Goal: Complete application form

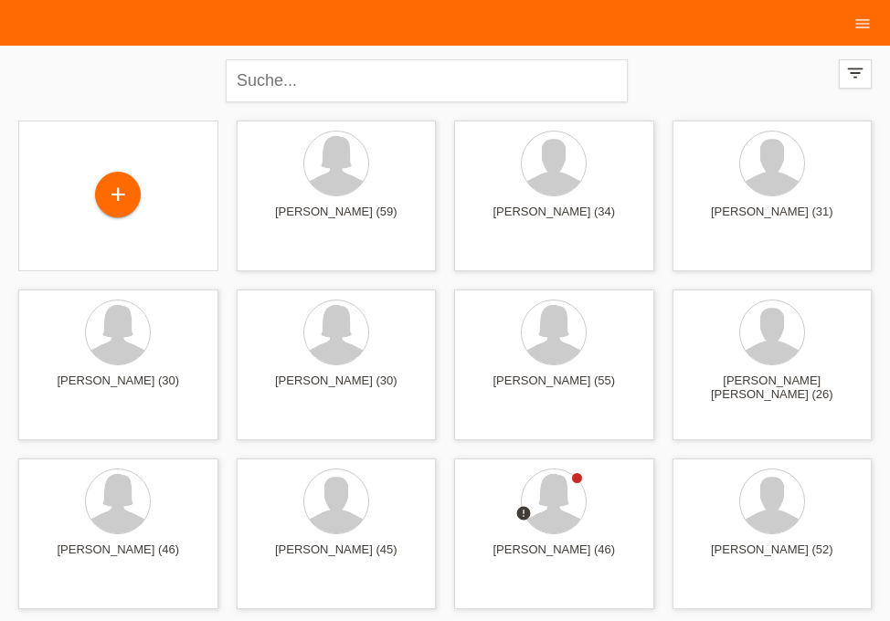
click at [128, 205] on div "+" at bounding box center [118, 196] width 44 height 31
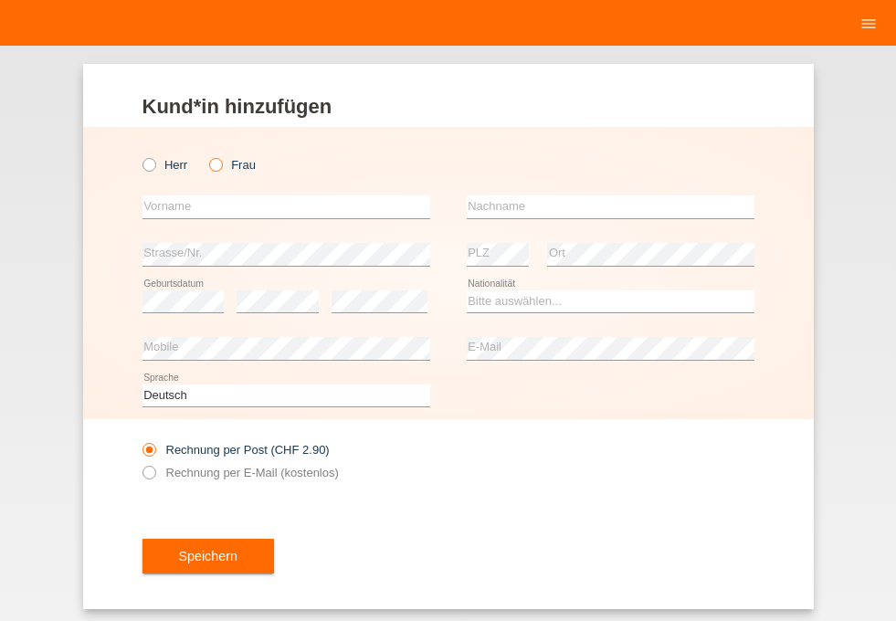
click at [207, 155] on icon at bounding box center [207, 155] width 0 height 0
click at [216, 164] on input "Frau" at bounding box center [215, 164] width 12 height 12
radio input "true"
click at [200, 210] on input "text" at bounding box center [287, 207] width 288 height 23
click at [491, 202] on input "text" at bounding box center [611, 207] width 288 height 23
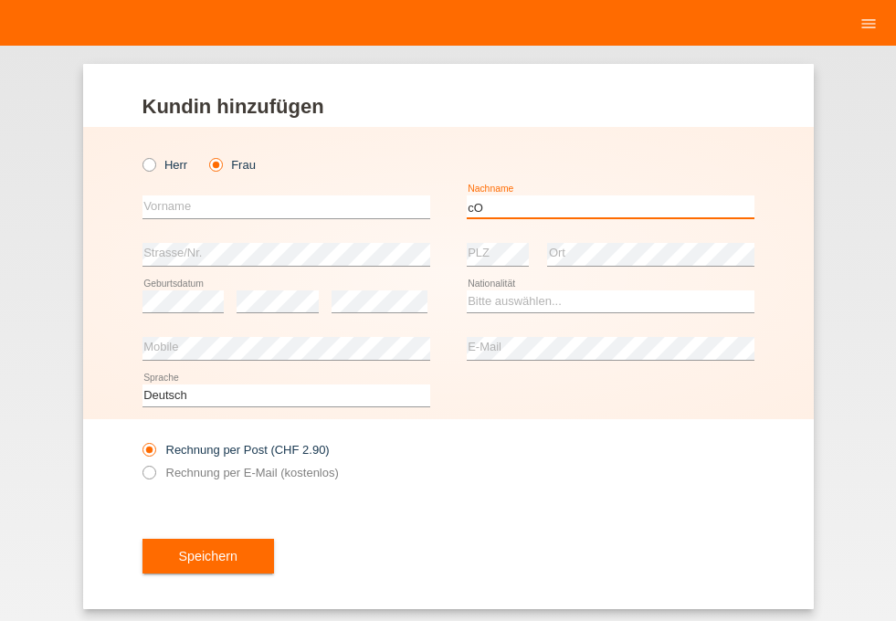
type input "c"
click at [283, 205] on input "text" at bounding box center [287, 207] width 288 height 23
drag, startPoint x: 542, startPoint y: 212, endPoint x: 476, endPoint y: 207, distance: 66.0
click at [476, 204] on input "COCCOZZA" at bounding box center [611, 207] width 288 height 23
type input "[PERSON_NAME]"
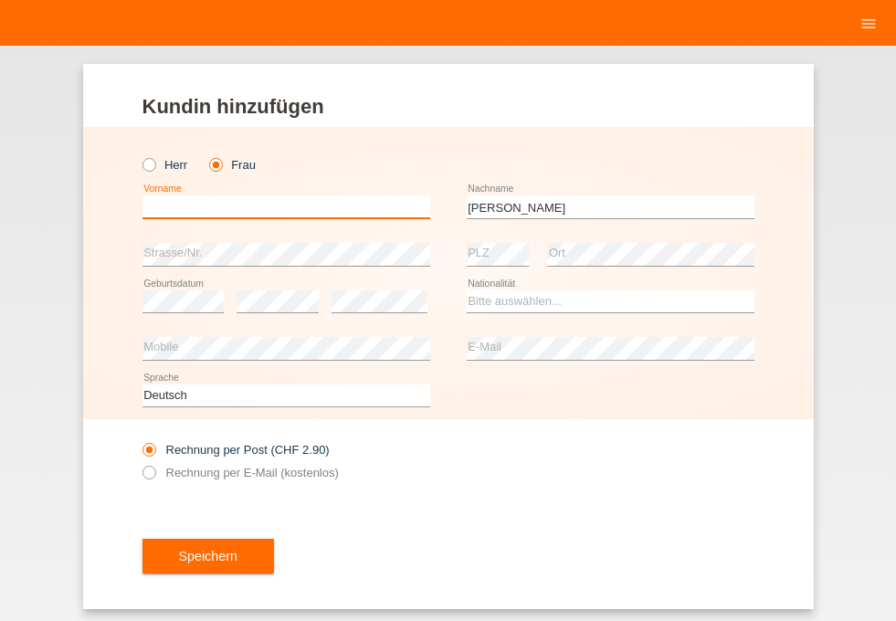
click at [227, 217] on input "text" at bounding box center [287, 207] width 288 height 23
type input "[PERSON_NAME]"
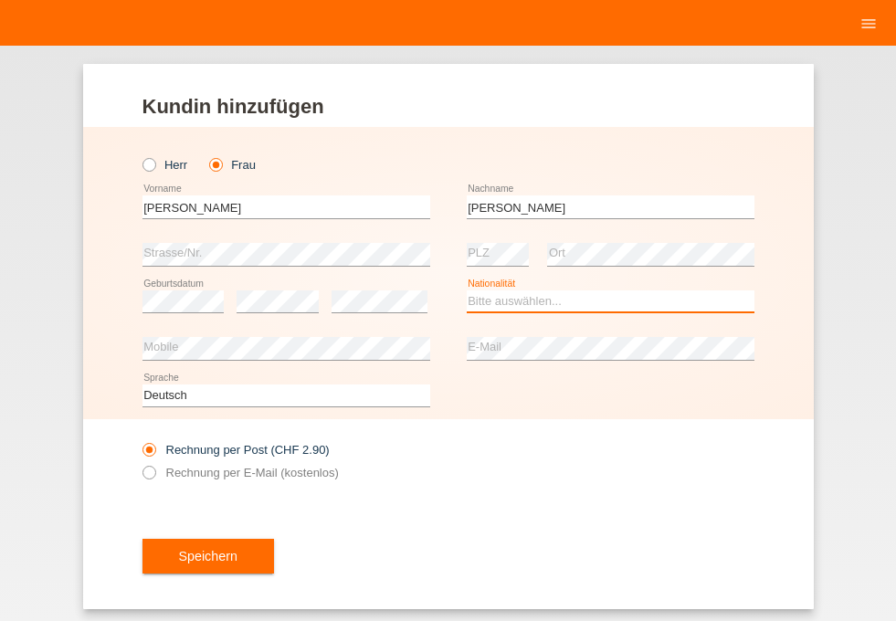
click at [518, 308] on select "Bitte auswählen... Schweiz Deutschland Liechtenstein Österreich ------------ Af…" at bounding box center [611, 302] width 288 height 22
select select "IT"
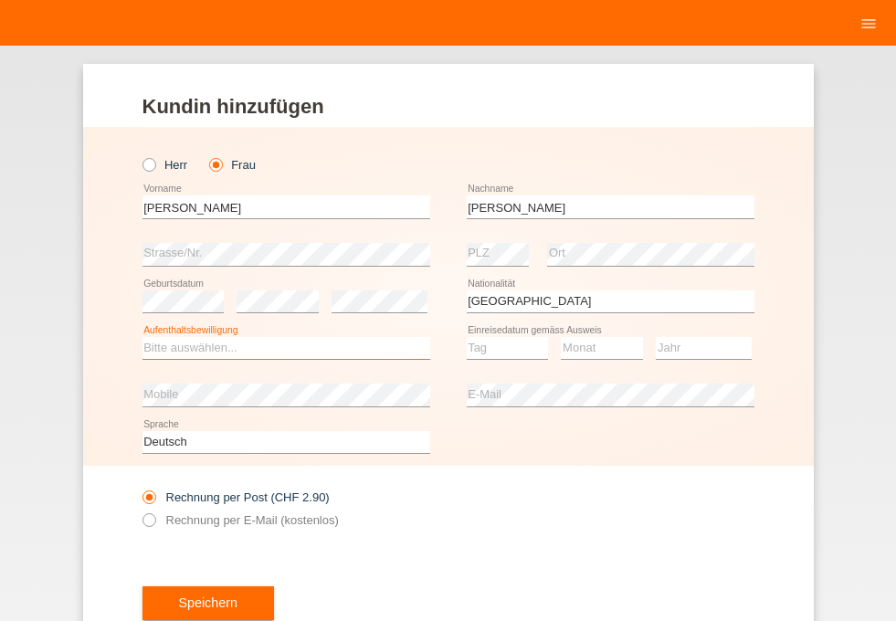
click at [302, 345] on select "Bitte auswählen... C B B - Flüchtlingsstatus Andere" at bounding box center [287, 348] width 288 height 22
select select "C"
click at [0, 0] on option "C" at bounding box center [0, 0] width 0 height 0
click at [503, 349] on select "Tag 01 02 03 04 05 06 07 08 09 10 11" at bounding box center [508, 348] width 82 height 22
select select "31"
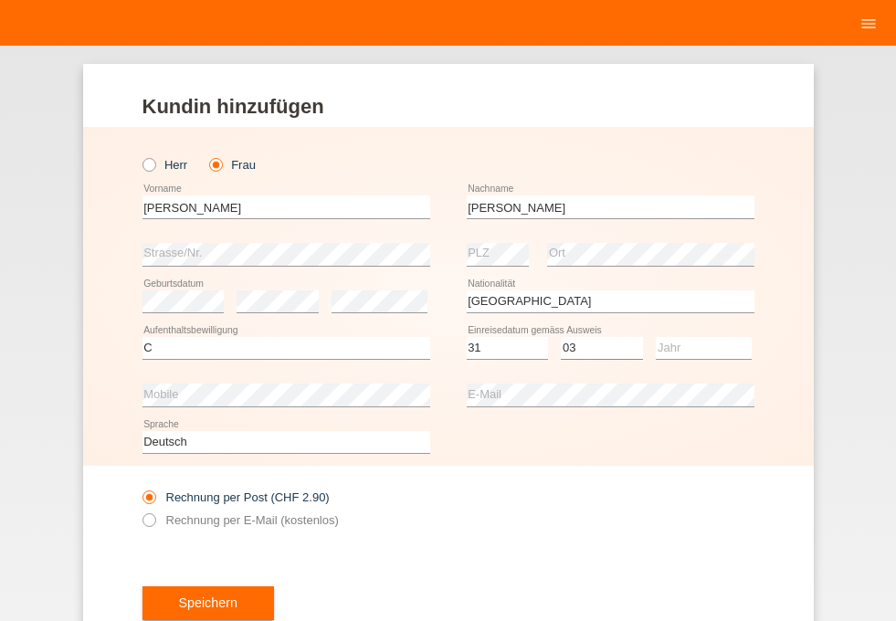
select select "03"
select select "1974"
click at [221, 519] on label "Rechnung per E-Mail (kostenlos)" at bounding box center [241, 521] width 196 height 14
click at [154, 519] on input "Rechnung per E-Mail (kostenlos)" at bounding box center [149, 525] width 12 height 23
radio input "true"
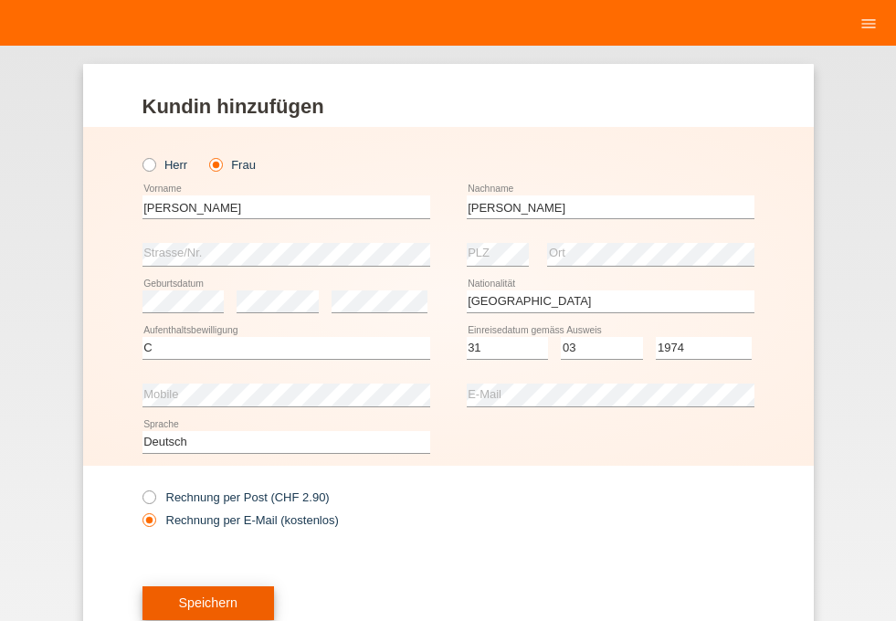
click at [170, 603] on button "Speichern" at bounding box center [209, 604] width 132 height 35
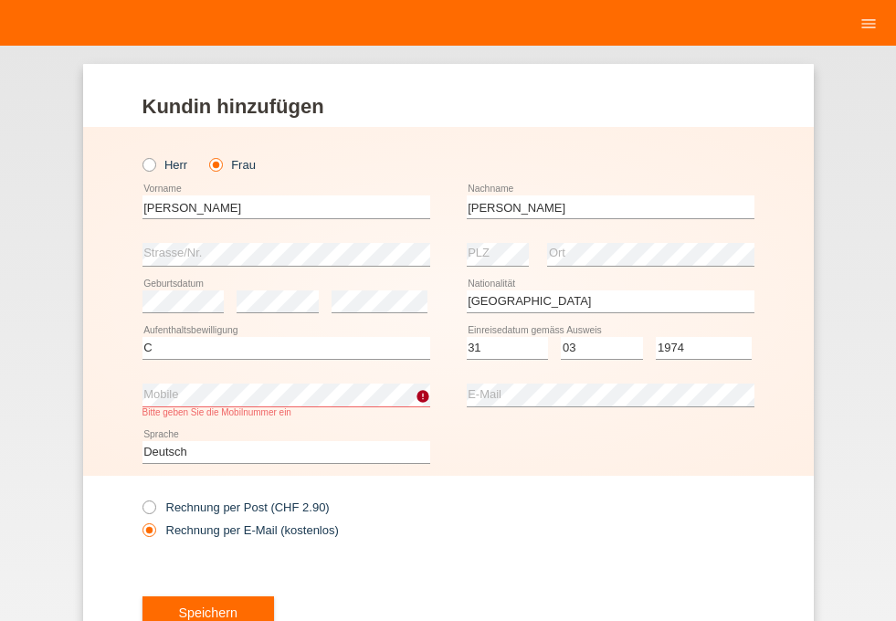
click at [518, 524] on div "Rechnung per Post (CHF 2.90) Rechnung per E-Mail (kostenlos)" at bounding box center [449, 518] width 612 height 84
click at [186, 609] on button "Speichern" at bounding box center [209, 614] width 132 height 35
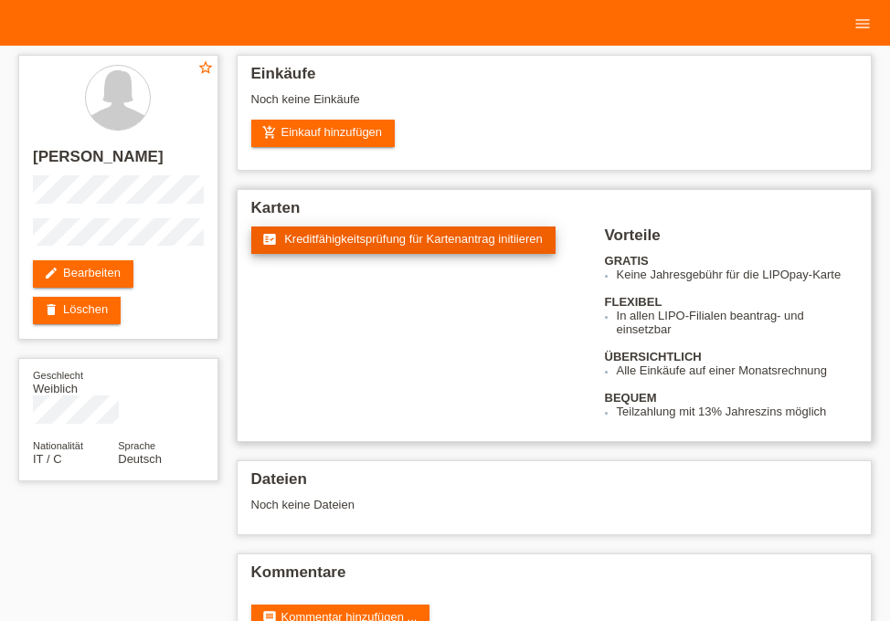
click at [340, 232] on link "fact_check Kreditfähigkeitsprüfung für Kartenantrag initiieren" at bounding box center [403, 240] width 304 height 27
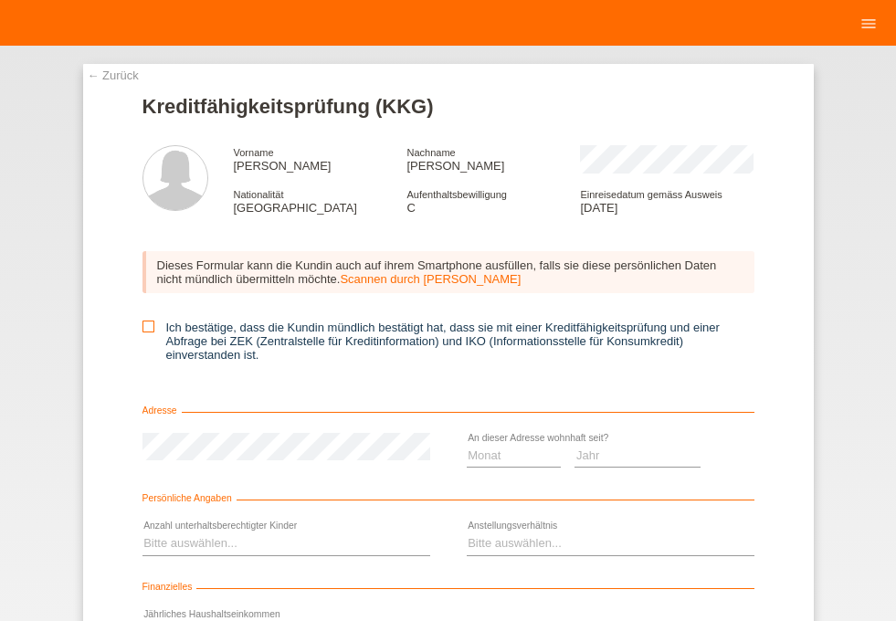
click at [143, 329] on icon at bounding box center [149, 327] width 12 height 12
click at [143, 329] on input "Ich bestätige, dass die Kundin mündlich bestätigt hat, dass sie mit einer Kredi…" at bounding box center [149, 327] width 12 height 12
checkbox input "true"
click at [100, 75] on link "← Zurück" at bounding box center [113, 76] width 51 height 14
